Goal: Feedback & Contribution: Submit feedback/report problem

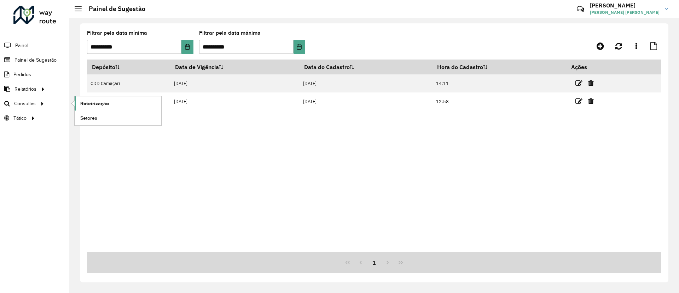
click at [90, 101] on span "Roteirização" at bounding box center [94, 103] width 29 height 7
click at [79, 106] on link "Roteirização" at bounding box center [118, 103] width 87 height 14
click at [620, 44] on icon at bounding box center [619, 46] width 7 height 8
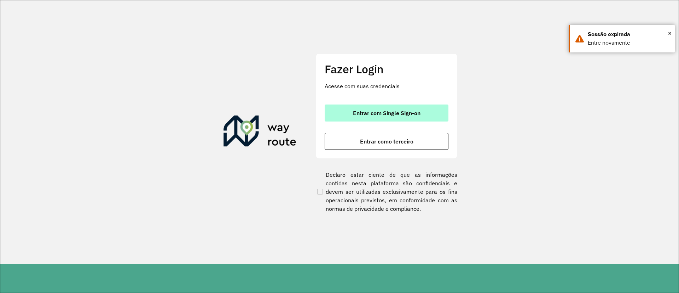
click at [426, 113] on button "Entrar com Single Sign-on" at bounding box center [387, 112] width 124 height 17
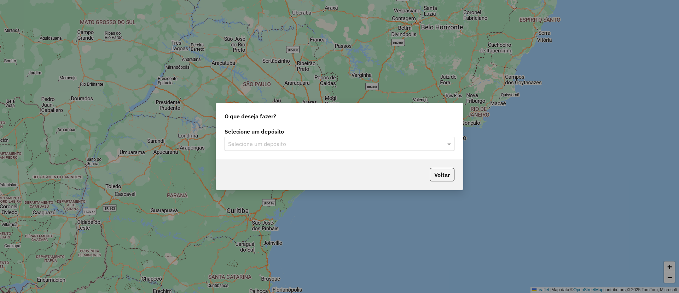
click at [314, 142] on input "text" at bounding box center [332, 144] width 209 height 8
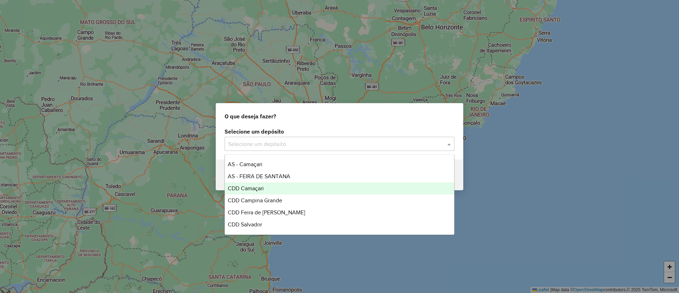
drag, startPoint x: 311, startPoint y: 197, endPoint x: 311, endPoint y: 187, distance: 9.9
click at [311, 187] on div "AS - Camaçari AS - FEIRA DE SANTANA CDD Camaçari CDD Campina Grande CDD Feira d…" at bounding box center [339, 194] width 229 height 72
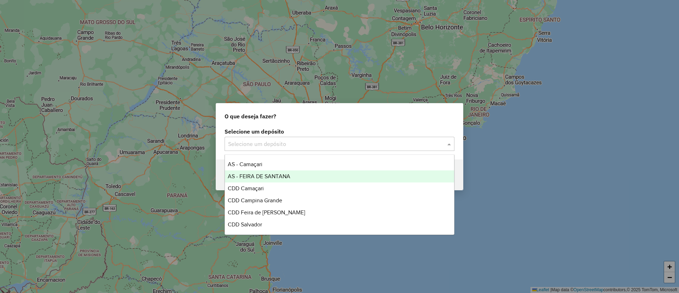
drag, startPoint x: 311, startPoint y: 187, endPoint x: 281, endPoint y: 186, distance: 30.1
click at [281, 186] on div "CDD Camaçari" at bounding box center [339, 188] width 229 height 12
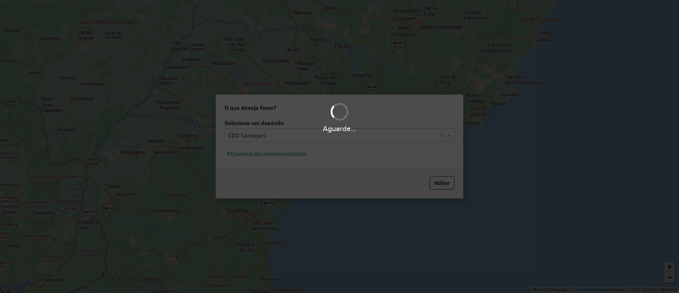
click at [281, 186] on div "Aguarde..." at bounding box center [339, 146] width 679 height 293
click at [262, 155] on div "Aguarde..." at bounding box center [339, 146] width 679 height 293
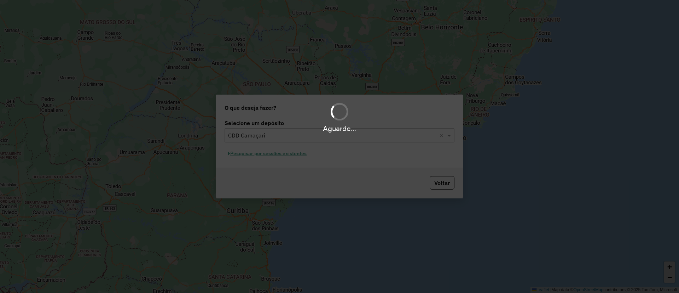
click at [262, 155] on div "Aguarde..." at bounding box center [339, 146] width 679 height 293
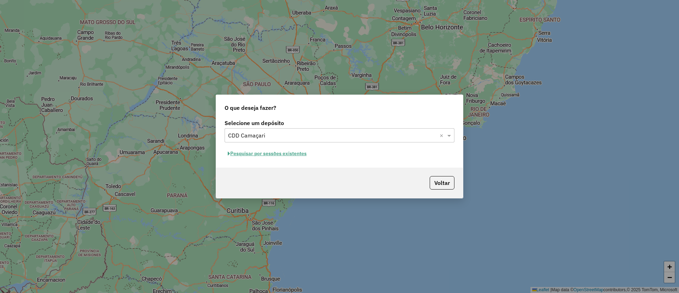
click at [302, 155] on button "Pesquisar por sessões existentes" at bounding box center [267, 153] width 85 height 11
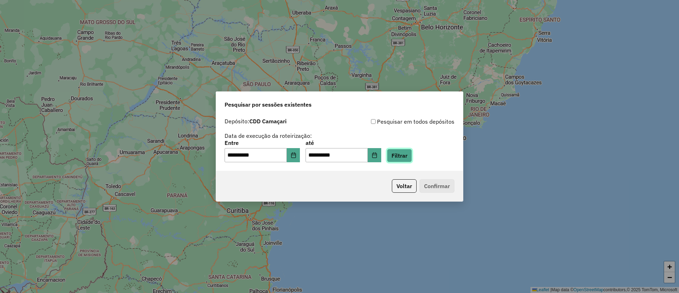
click at [407, 155] on button "Filtrar" at bounding box center [399, 155] width 25 height 13
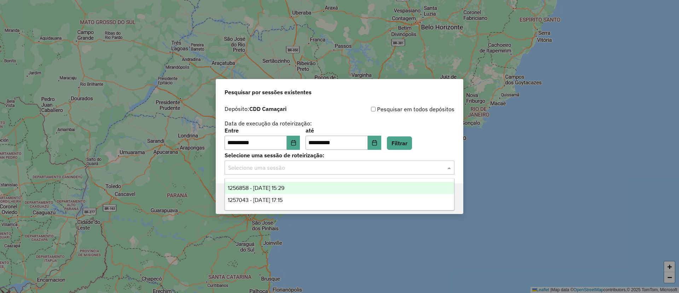
click at [351, 165] on input "text" at bounding box center [332, 167] width 209 height 8
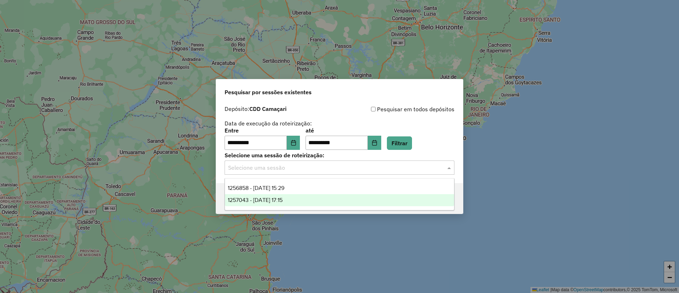
click at [360, 199] on div "1257043 - 01/09/2025 17:15" at bounding box center [339, 200] width 229 height 12
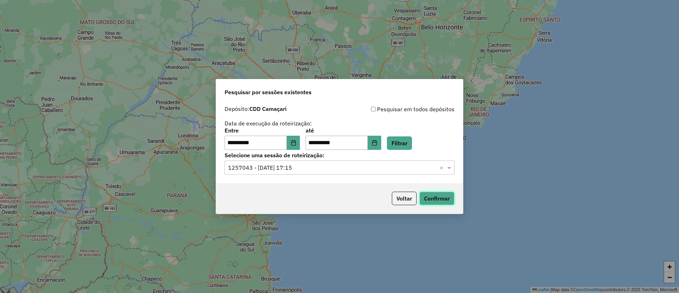
click at [429, 200] on button "Confirmar" at bounding box center [437, 197] width 35 height 13
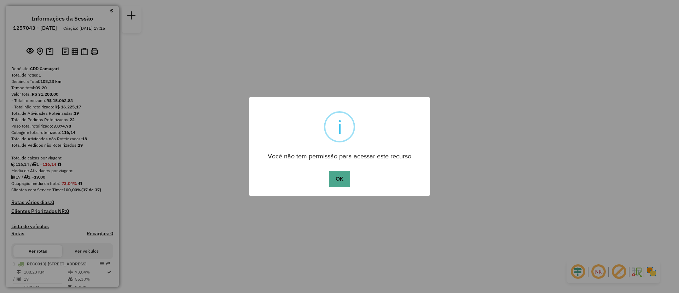
click at [329, 171] on button "OK" at bounding box center [339, 179] width 21 height 16
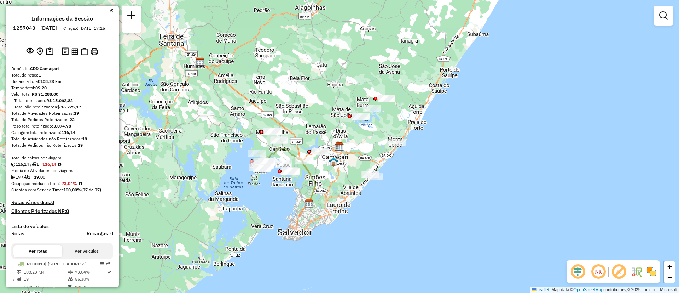
click at [299, 90] on div "Janela de atendimento Grade de atendimento Capacidade Transportadoras Veículos …" at bounding box center [339, 146] width 679 height 293
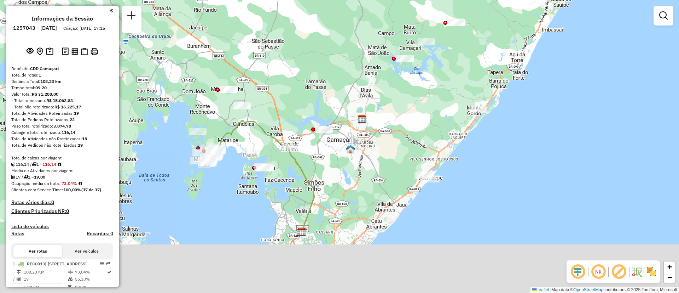
drag, startPoint x: 441, startPoint y: 208, endPoint x: 426, endPoint y: 124, distance: 85.6
click at [426, 124] on div "Janela de atendimento Grade de atendimento Capacidade Transportadoras Veículos …" at bounding box center [339, 146] width 679 height 293
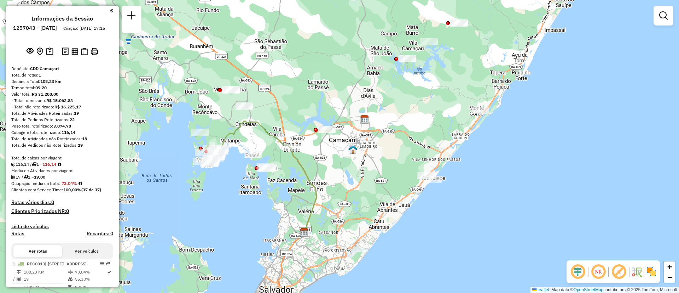
click at [236, 177] on div "Janela de atendimento Grade de atendimento Capacidade Transportadoras Veículos …" at bounding box center [339, 146] width 679 height 293
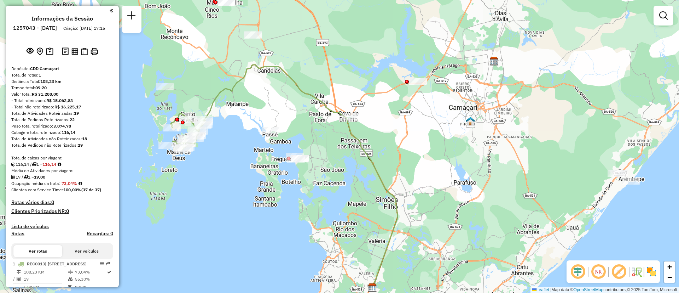
click at [219, 161] on div "Janela de atendimento Grade de atendimento Capacidade Transportadoras Veículos …" at bounding box center [339, 146] width 679 height 293
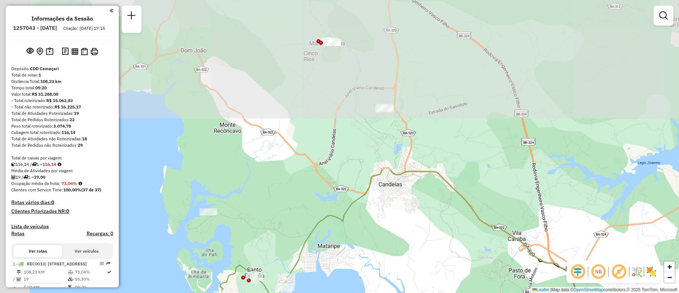
drag, startPoint x: 254, startPoint y: 71, endPoint x: 351, endPoint y: 270, distance: 221.6
click at [351, 270] on div "Janela de atendimento Grade de atendimento Capacidade Transportadoras Veículos …" at bounding box center [339, 146] width 679 height 293
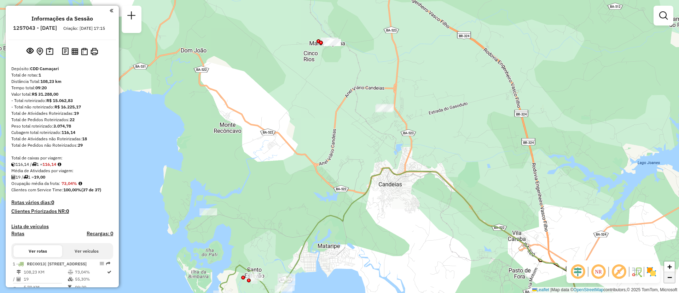
click at [670, 277] on span "−" at bounding box center [670, 276] width 5 height 9
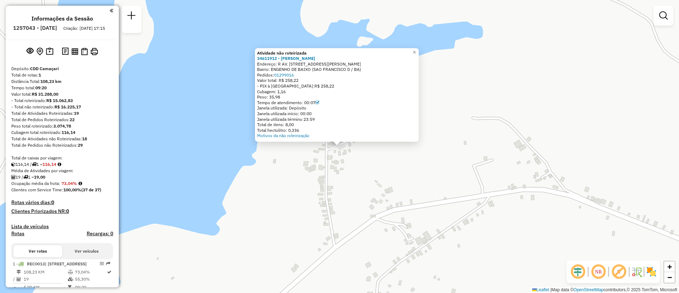
click at [479, 202] on div "Atividade não roteirizada 34611912 - CRISTIANE SOARES DOS Endereço: R AV. RUA J…" at bounding box center [339, 146] width 679 height 293
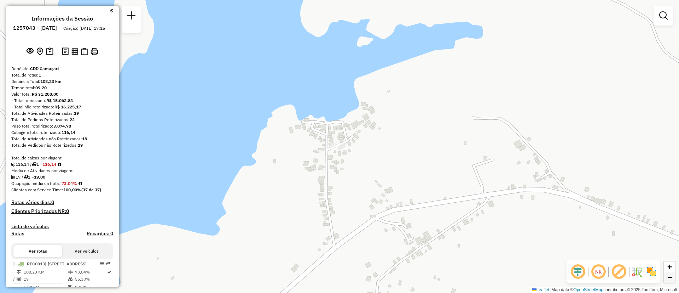
click at [670, 279] on span "−" at bounding box center [670, 276] width 5 height 9
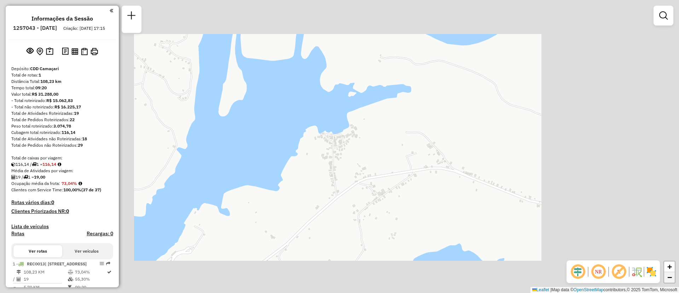
click at [670, 279] on span "−" at bounding box center [670, 276] width 5 height 9
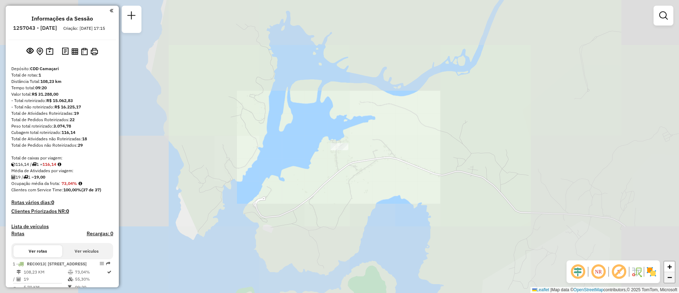
click at [670, 279] on span "−" at bounding box center [670, 276] width 5 height 9
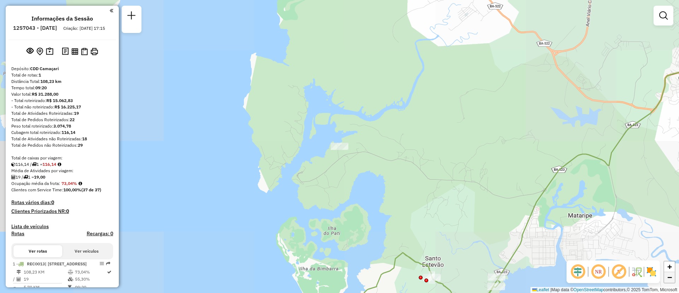
click at [670, 279] on span "−" at bounding box center [670, 276] width 5 height 9
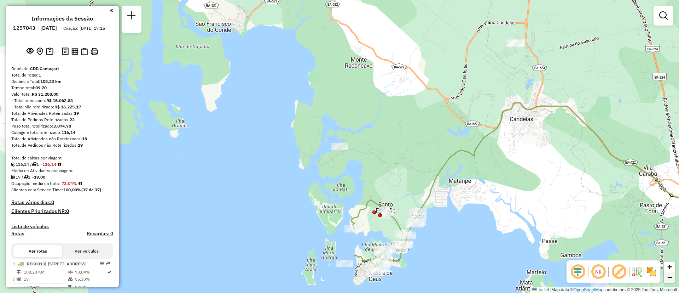
click at [670, 279] on span "−" at bounding box center [670, 276] width 5 height 9
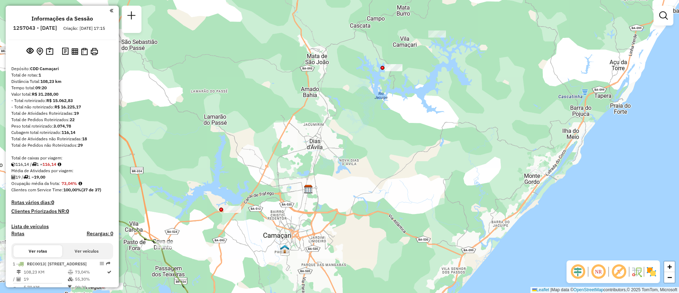
drag, startPoint x: 535, startPoint y: 199, endPoint x: 175, endPoint y: 279, distance: 369.1
click at [175, 279] on icon at bounding box center [99, 291] width 225 height 197
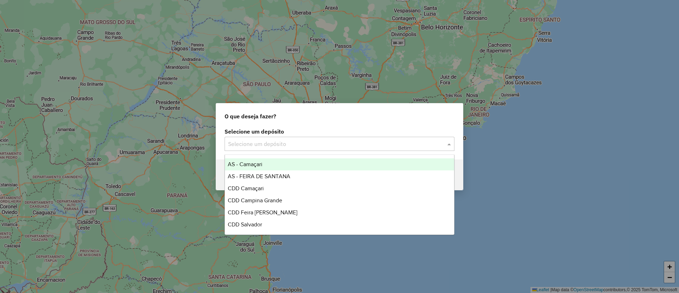
click at [287, 143] on input "text" at bounding box center [332, 144] width 209 height 8
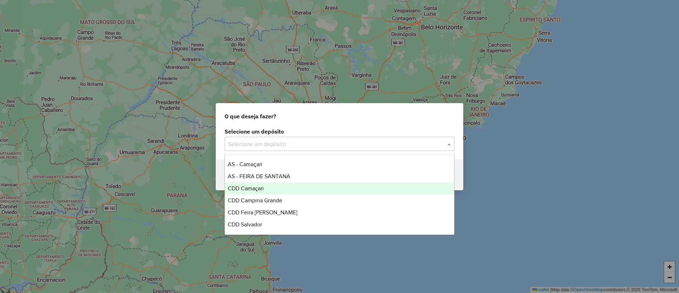
click at [288, 190] on div "CDD Camaçari" at bounding box center [339, 188] width 229 height 12
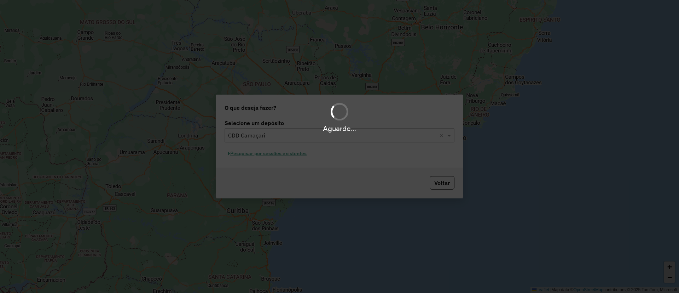
click at [259, 157] on div "Aguarde..." at bounding box center [339, 146] width 679 height 293
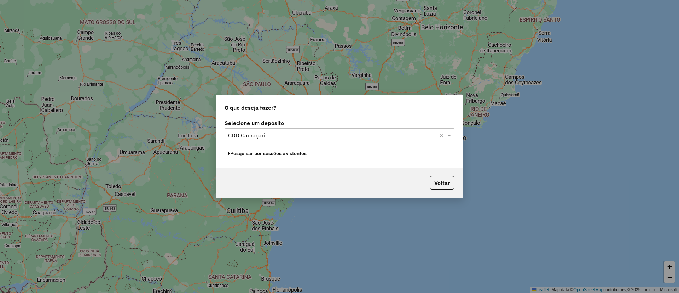
click at [259, 157] on button "Pesquisar por sessões existentes" at bounding box center [267, 153] width 85 height 11
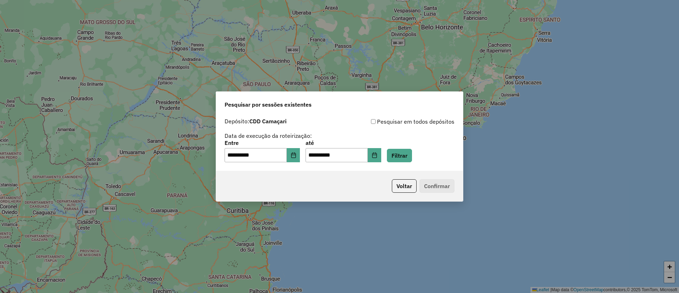
click at [423, 158] on div "**********" at bounding box center [340, 151] width 230 height 22
click at [412, 156] on button "Filtrar" at bounding box center [399, 155] width 25 height 13
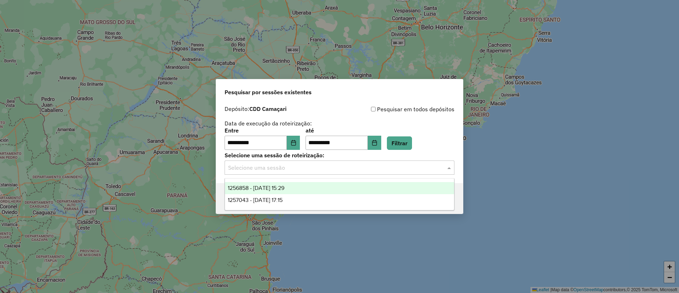
click at [295, 170] on input "text" at bounding box center [332, 167] width 209 height 8
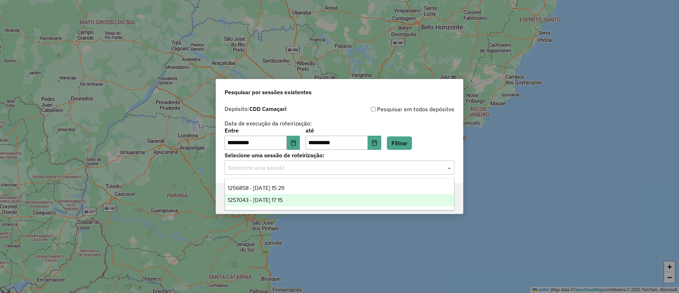
click at [299, 199] on div "1257043 - 01/09/2025 17:15" at bounding box center [339, 200] width 229 height 12
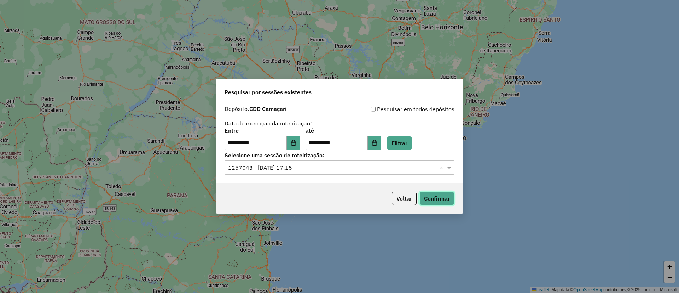
click at [439, 198] on button "Confirmar" at bounding box center [437, 197] width 35 height 13
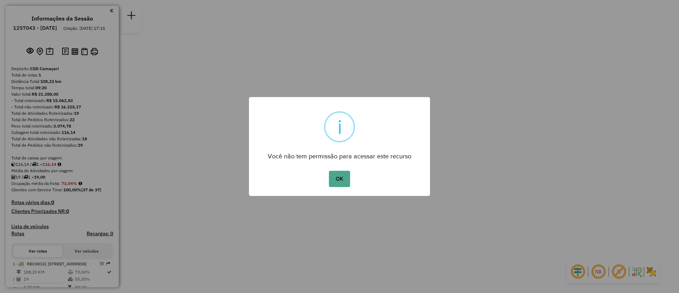
click at [329, 171] on button "OK" at bounding box center [339, 179] width 21 height 16
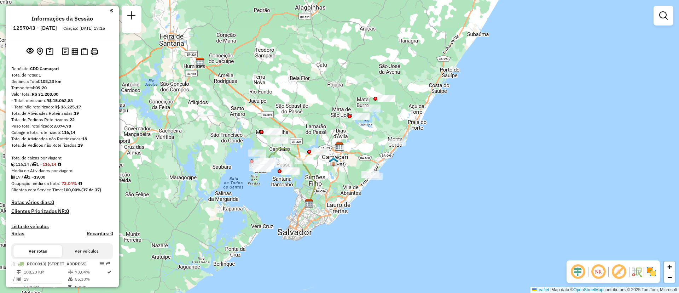
click at [426, 84] on div "Janela de atendimento Grade de atendimento Capacidade Transportadoras Veículos …" at bounding box center [339, 146] width 679 height 293
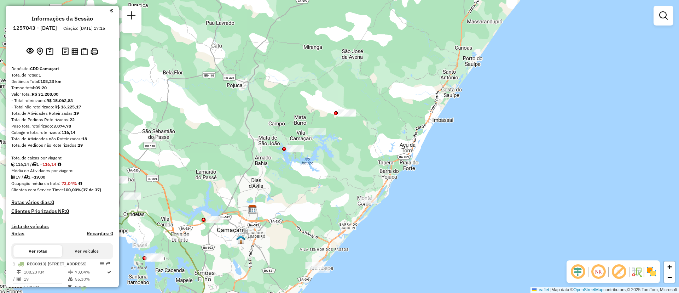
click at [351, 95] on div "Janela de atendimento Grade de atendimento Capacidade Transportadoras Veículos …" at bounding box center [339, 146] width 679 height 293
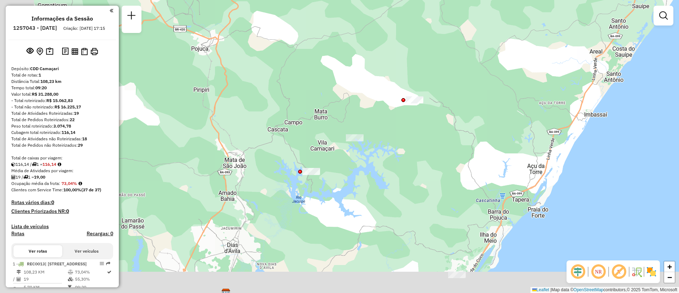
drag, startPoint x: 276, startPoint y: 116, endPoint x: 375, endPoint y: 73, distance: 107.6
click at [375, 73] on div "Janela de atendimento Grade de atendimento Capacidade Transportadoras Veículos …" at bounding box center [339, 146] width 679 height 293
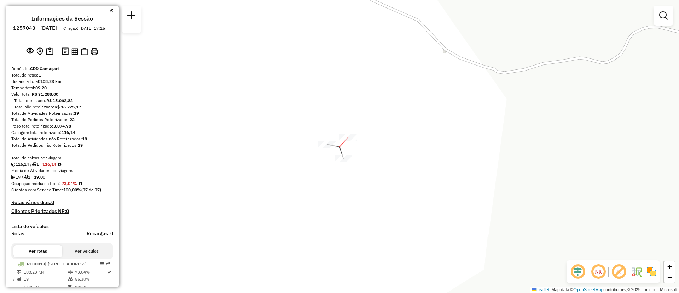
click at [348, 140] on div at bounding box center [348, 136] width 18 height 7
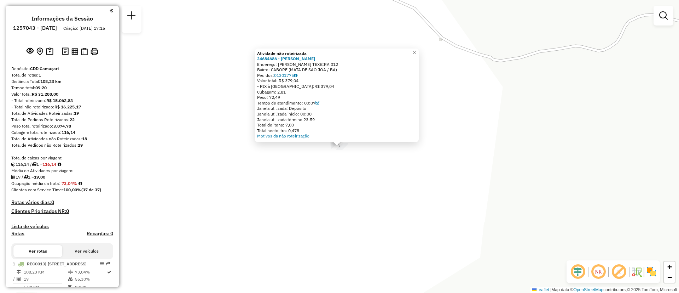
click at [325, 154] on div "Atividade não roteirizada 34684686 - MANOEL DE SANTANA Endereço: R ANDRADE TEXE…" at bounding box center [339, 146] width 679 height 293
click at [330, 65] on div "Endereço: R ANDRADE TEXEIRA 012" at bounding box center [337, 64] width 160 height 6
drag, startPoint x: 330, startPoint y: 63, endPoint x: 281, endPoint y: 64, distance: 48.8
click at [281, 64] on div "Endereço: R ANDRADE TEXEIRA 012" at bounding box center [337, 64] width 160 height 6
copy div "R ANDRADE TEXEIRA 012"
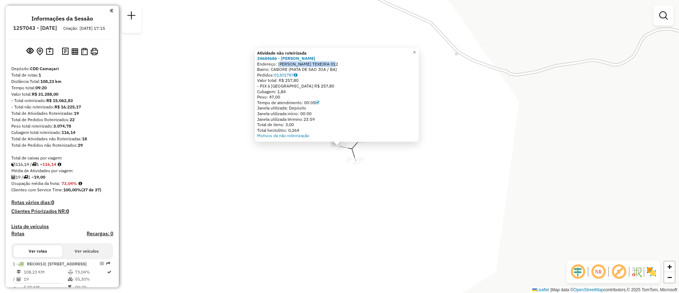
click at [473, 167] on div "Atividade não roteirizada 34684686 - MANOEL DE SANTANA Endereço: R ANDRADE TEXE…" at bounding box center [339, 146] width 679 height 293
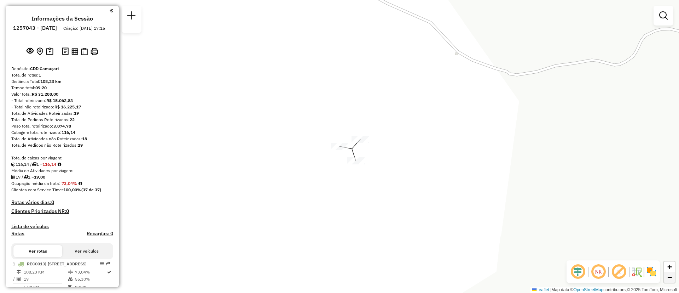
click at [666, 272] on link "−" at bounding box center [670, 277] width 11 height 11
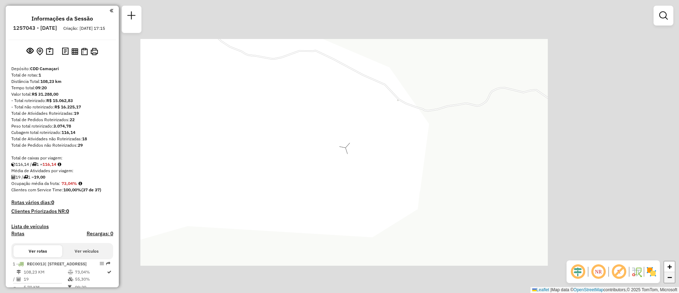
click at [666, 272] on link "−" at bounding box center [670, 277] width 11 height 11
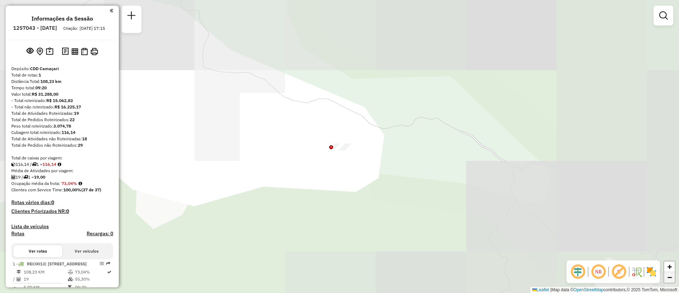
click at [666, 272] on link "−" at bounding box center [670, 277] width 11 height 11
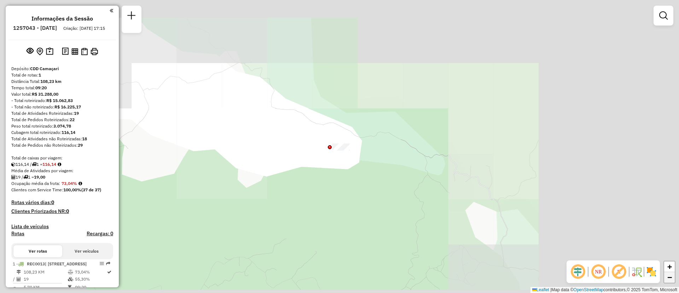
click at [666, 272] on link "−" at bounding box center [670, 277] width 11 height 11
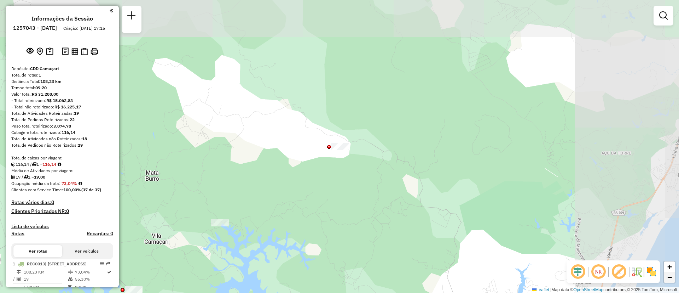
click at [666, 272] on link "−" at bounding box center [670, 277] width 11 height 11
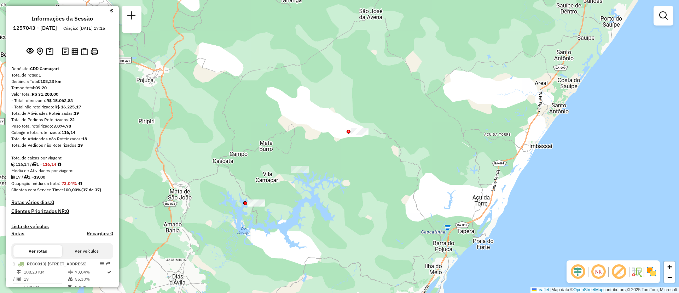
drag, startPoint x: 345, startPoint y: 225, endPoint x: 420, endPoint y: 185, distance: 84.5
click at [420, 185] on div "Janela de atendimento Grade de atendimento Capacidade Transportadoras Veículos …" at bounding box center [339, 146] width 679 height 293
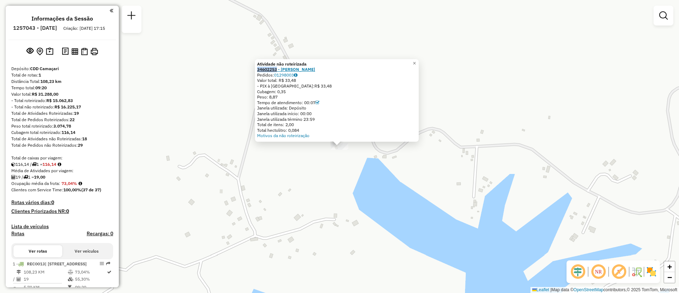
drag, startPoint x: 257, startPoint y: 70, endPoint x: 280, endPoint y: 71, distance: 22.7
click at [280, 71] on div "Atividade não roteirizada 34602253 - TARCISIO ALMEIDA Pedidos: 01298003 Valor t…" at bounding box center [337, 100] width 164 height 82
copy strong "34602253"
click at [596, 229] on div "Atividade não roteirizada 34602253 - TARCISIO ALMEIDA Pedidos: 01298003 Valor t…" at bounding box center [339, 146] width 679 height 293
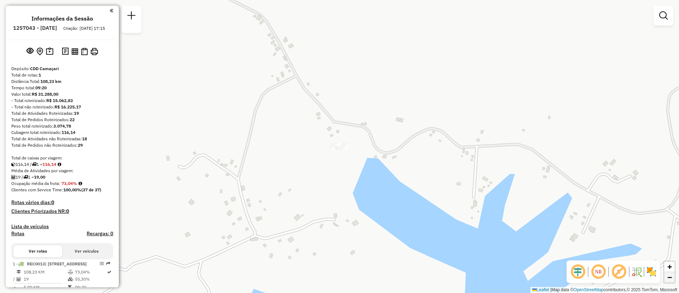
click at [671, 274] on span "−" at bounding box center [670, 276] width 5 height 9
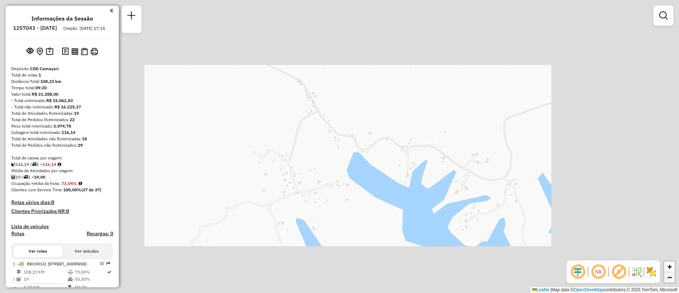
click at [671, 274] on span "−" at bounding box center [670, 276] width 5 height 9
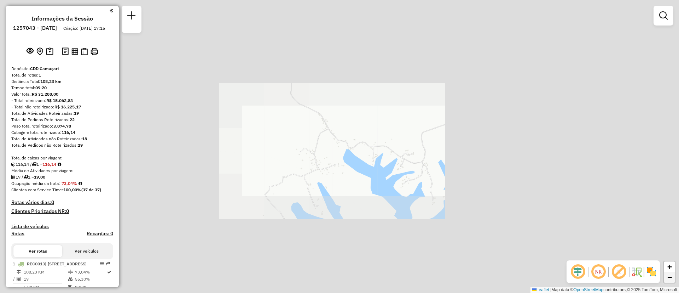
click at [671, 274] on span "−" at bounding box center [670, 276] width 5 height 9
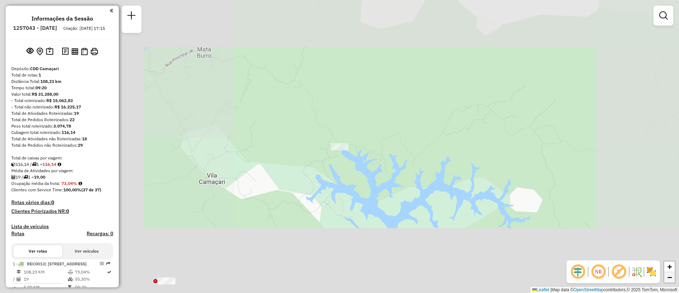
click at [671, 274] on span "−" at bounding box center [670, 276] width 5 height 9
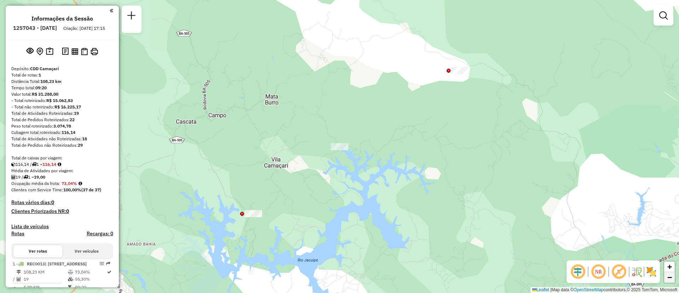
click at [671, 274] on span "−" at bounding box center [670, 276] width 5 height 9
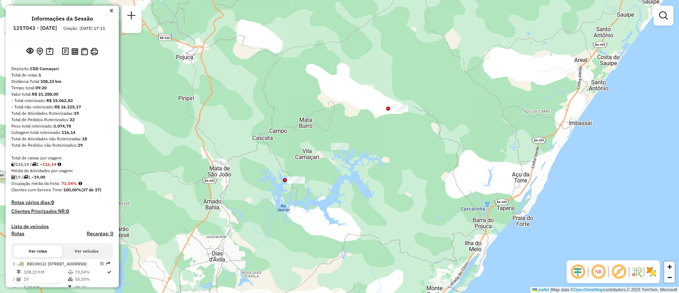
click at [295, 183] on div at bounding box center [296, 179] width 18 height 7
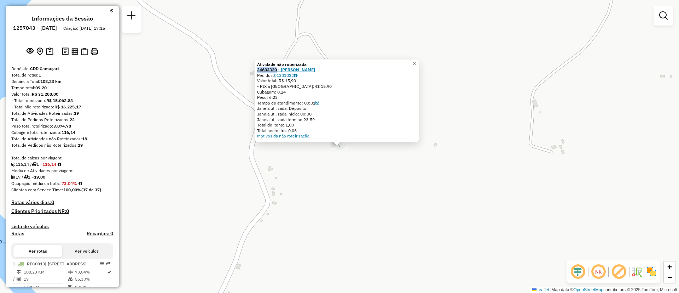
drag, startPoint x: 258, startPoint y: 68, endPoint x: 279, endPoint y: 69, distance: 21.3
click at [279, 69] on div "Atividade não roteirizada 34603320 - MARINALDO LIMA DA SILVA Pedidos: 01301022 …" at bounding box center [337, 100] width 164 height 82
copy strong "34603320"
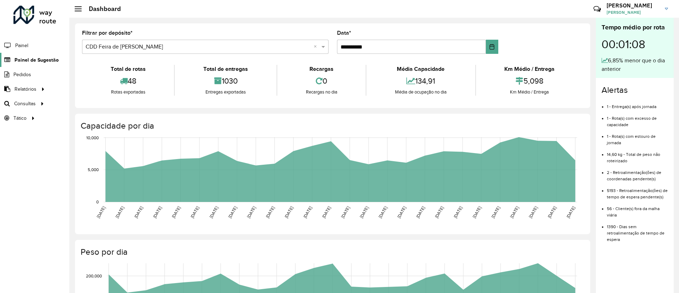
click at [25, 62] on span "Painel de Sugestão" at bounding box center [37, 59] width 44 height 7
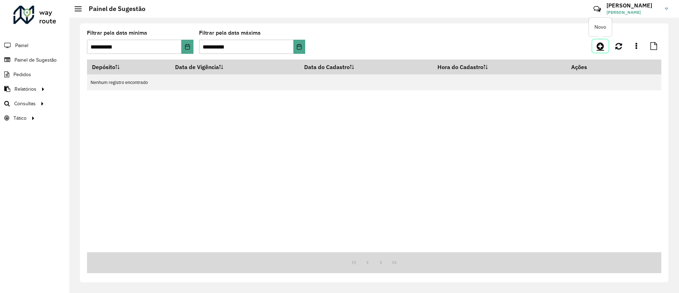
click at [600, 45] on icon at bounding box center [600, 46] width 7 height 8
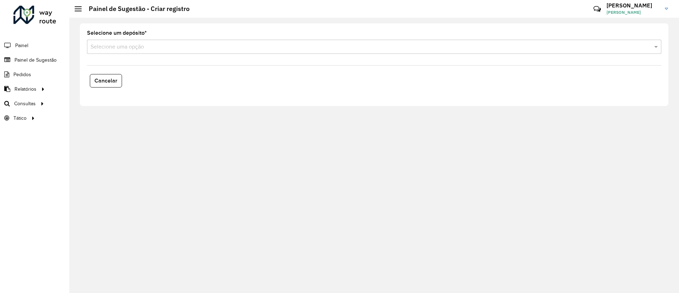
click at [257, 44] on input "text" at bounding box center [367, 47] width 553 height 8
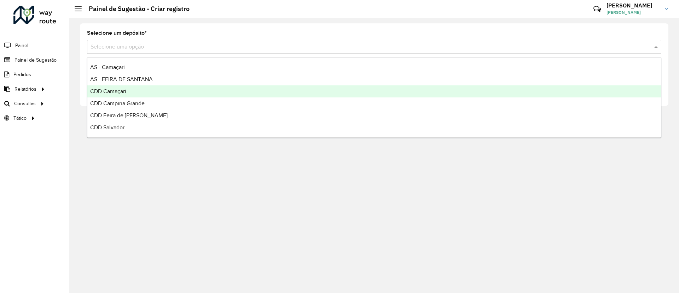
click at [251, 96] on div "CDD Camaçari" at bounding box center [374, 91] width 574 height 12
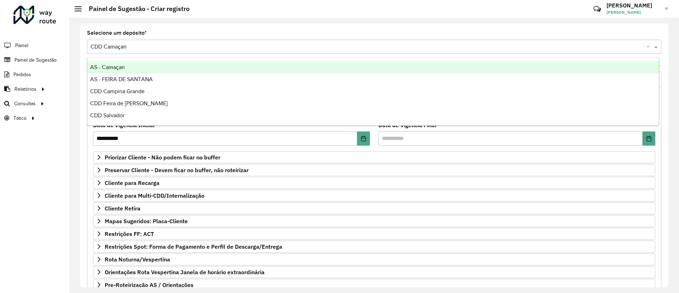
click at [662, 207] on div "**********" at bounding box center [374, 201] width 583 height 260
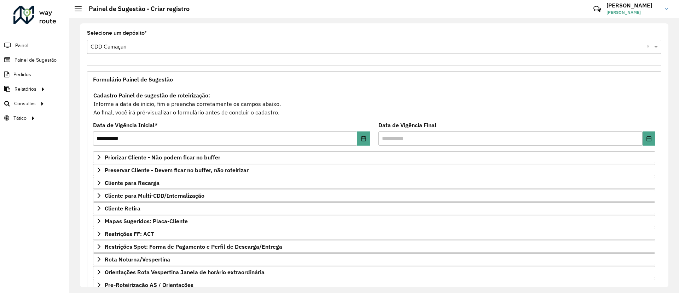
drag, startPoint x: 666, startPoint y: 210, endPoint x: 668, endPoint y: 265, distance: 55.2
click at [668, 265] on div "**********" at bounding box center [374, 155] width 589 height 264
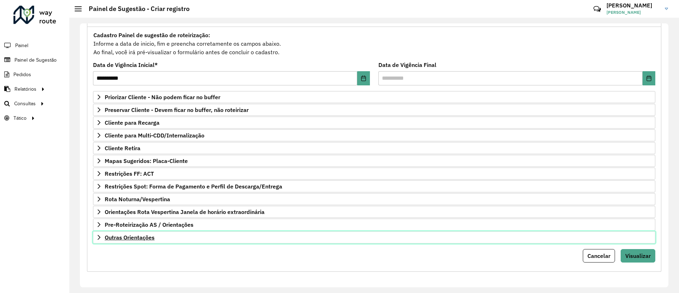
click at [224, 239] on link "Outras Orientações" at bounding box center [374, 237] width 563 height 12
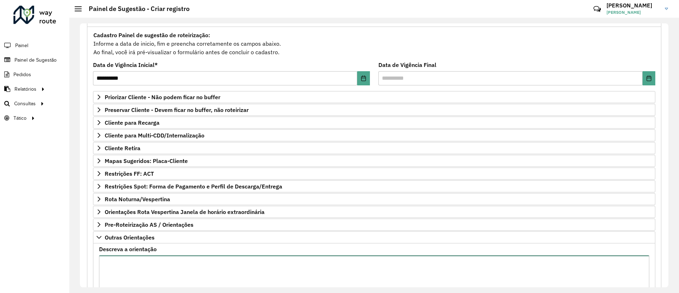
click at [236, 277] on textarea "Descreva a orientação" at bounding box center [374, 285] width 551 height 60
paste textarea "**********"
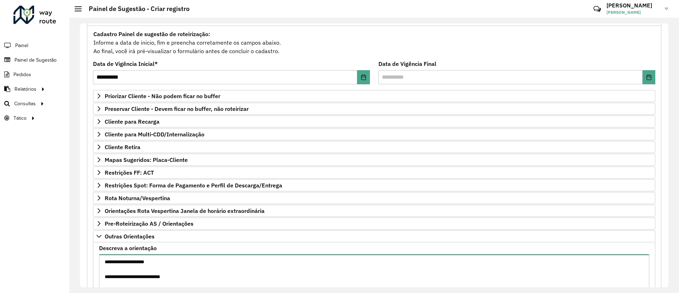
paste textarea "********"
paste textarea "**********"
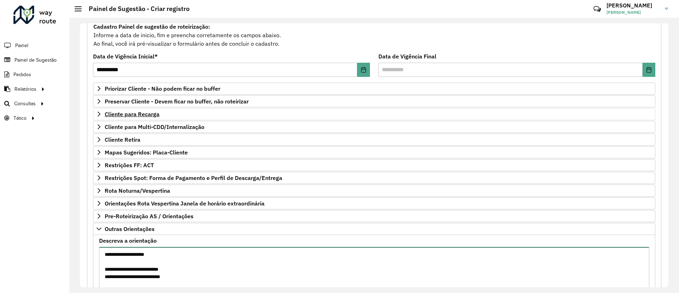
paste textarea "********"
paste textarea "**********"
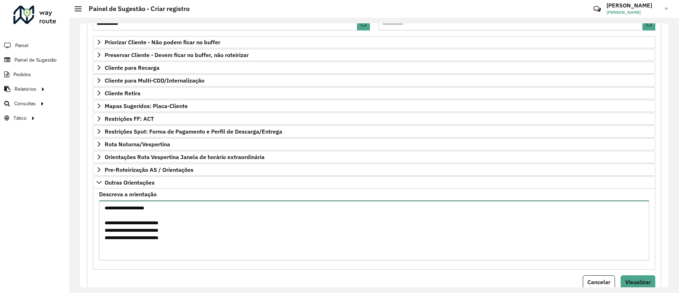
scroll to position [141, 0]
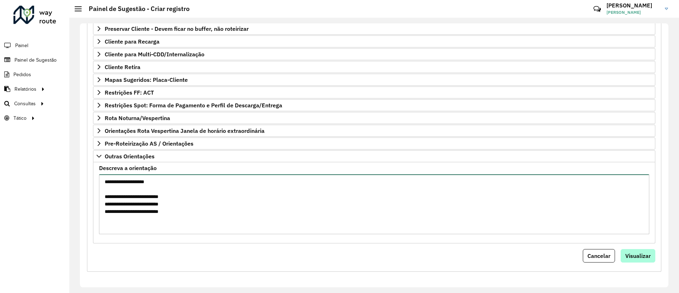
type textarea "**********"
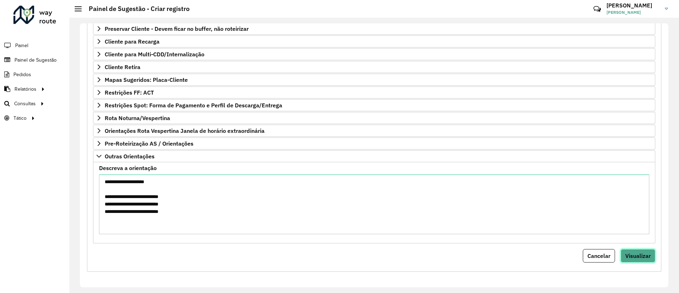
click at [649, 253] on button "Visualizar" at bounding box center [638, 255] width 35 height 13
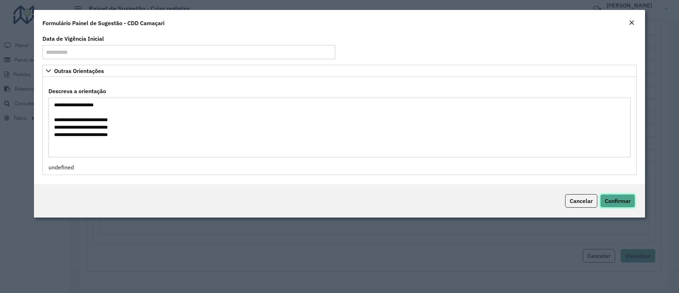
click at [622, 199] on span "Confirmar" at bounding box center [618, 200] width 26 height 7
